Goal: Task Accomplishment & Management: Use online tool/utility

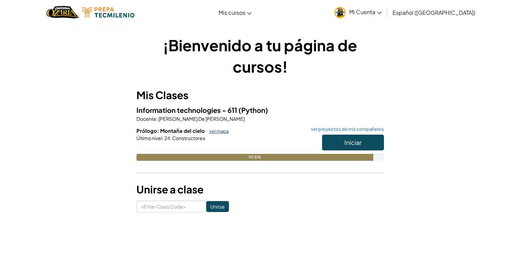
click at [217, 128] on link "ver mapa" at bounding box center [217, 130] width 23 height 5
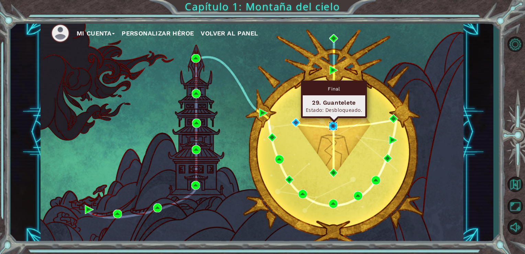
click at [335, 125] on img at bounding box center [333, 125] width 9 height 9
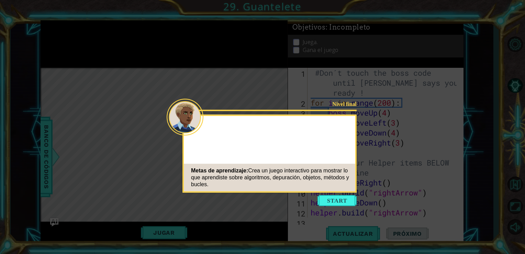
click at [342, 198] on button "Start" at bounding box center [337, 200] width 39 height 11
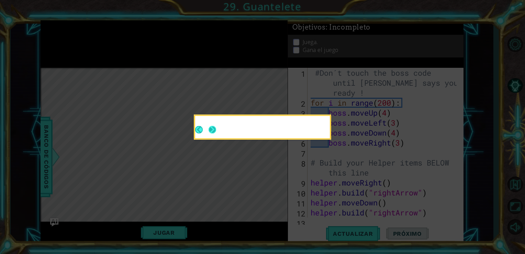
click at [214, 128] on div at bounding box center [262, 127] width 135 height 22
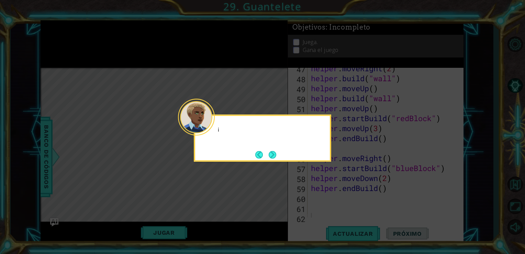
scroll to position [498, 0]
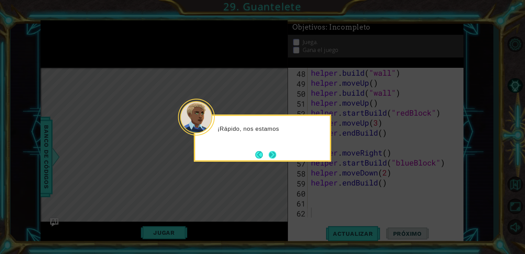
click at [276, 154] on button "Next" at bounding box center [272, 154] width 13 height 13
click at [275, 156] on button "Next" at bounding box center [273, 155] width 8 height 8
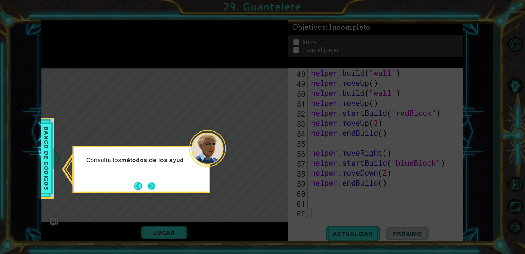
click at [153, 186] on button "Next" at bounding box center [152, 186] width 8 height 8
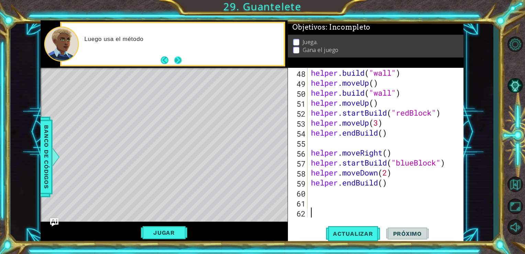
click at [182, 63] on button "Next" at bounding box center [178, 60] width 8 height 8
click at [353, 235] on span "Actualizar" at bounding box center [353, 233] width 54 height 7
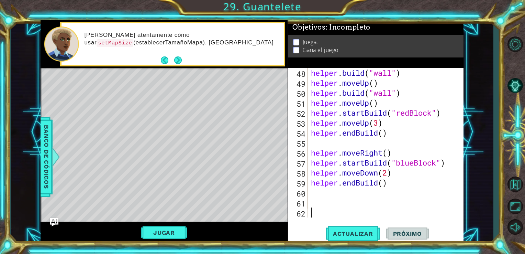
click at [166, 233] on button "Jugar" at bounding box center [164, 232] width 46 height 13
